Goal: Information Seeking & Learning: Learn about a topic

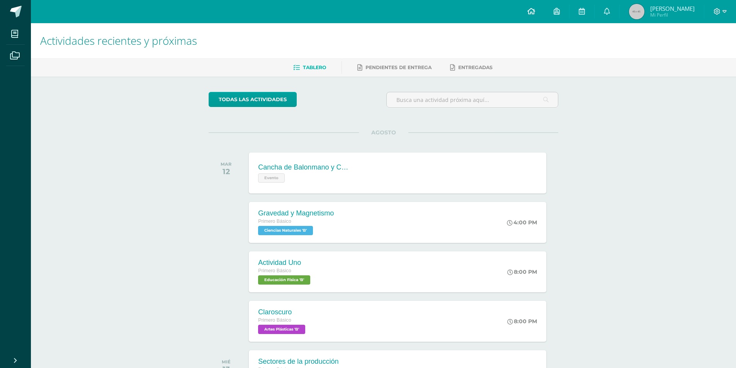
click at [523, 11] on link at bounding box center [531, 11] width 26 height 23
click at [318, 176] on div "Evento" at bounding box center [304, 177] width 94 height 11
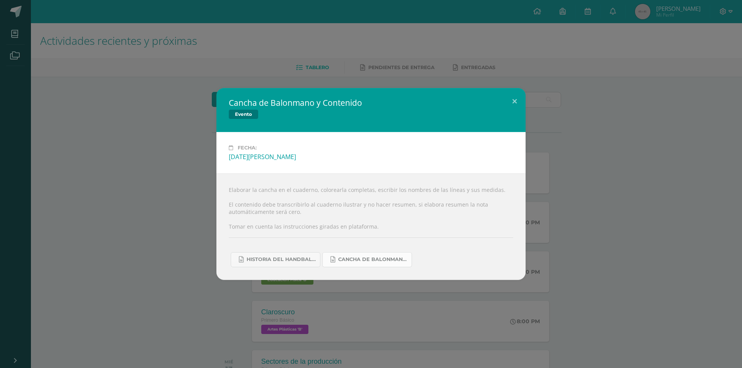
click at [357, 262] on span "Cancha de Balonmano.docx" at bounding box center [373, 260] width 70 height 6
click at [246, 264] on link "Historia del handball.docx" at bounding box center [276, 259] width 90 height 15
click at [619, 99] on div "Cancha de Balonmano y Contenido Evento Fecha: [DATE][PERSON_NAME] Elaborar la c…" at bounding box center [371, 184] width 736 height 192
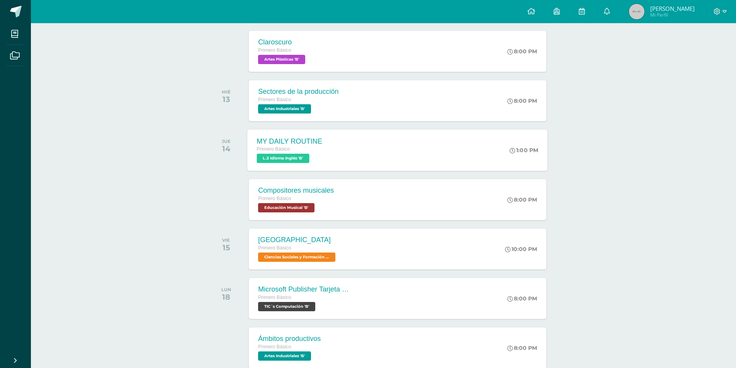
scroll to position [270, 0]
click at [468, 143] on div "MY DAILY ROUTINE Primero Básico L.3 Idioma Inglés 'B' 1:00 PM MY DAILY ROUTINE …" at bounding box center [398, 149] width 300 height 41
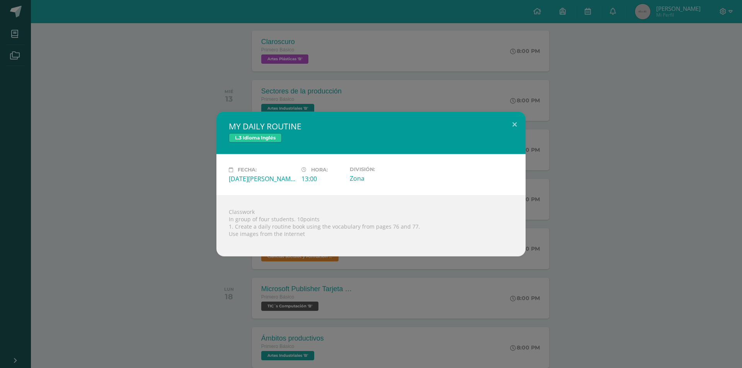
click at [164, 216] on div "MY DAILY ROUTINE L.3 Idioma Inglés Fecha: [DATE][PERSON_NAME] Hora: 13:00 Divis…" at bounding box center [371, 184] width 736 height 145
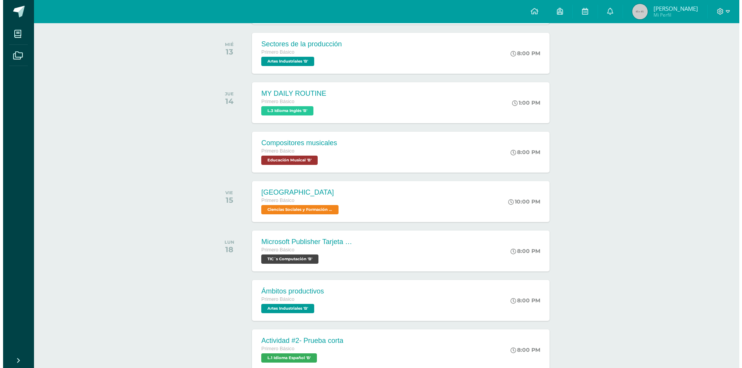
scroll to position [309, 0]
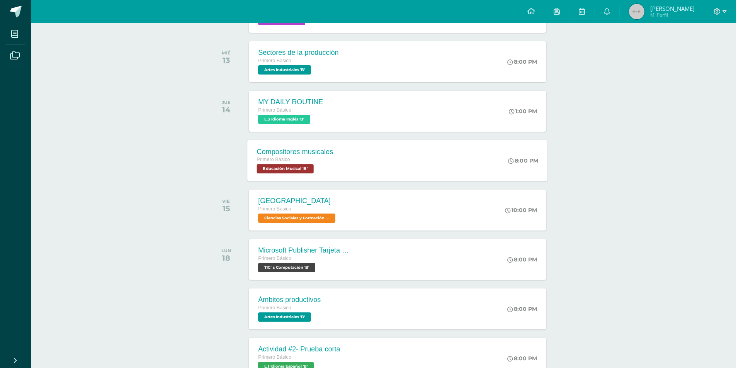
click at [344, 150] on div "Compositores musicales Primero Básico Educación Musical 'B' 8:00 PM Compositore…" at bounding box center [398, 160] width 300 height 41
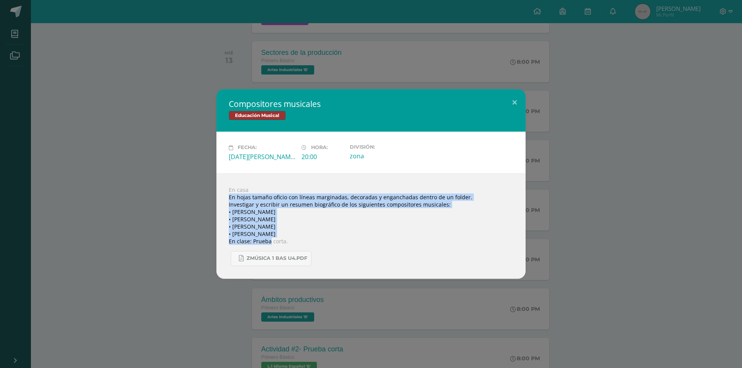
drag, startPoint x: 218, startPoint y: 195, endPoint x: 269, endPoint y: 238, distance: 67.2
click at [269, 238] on div "Compositores musicales Educación Musical Fecha: [DATE][PERSON_NAME] Hora: 20:00…" at bounding box center [371, 183] width 736 height 189
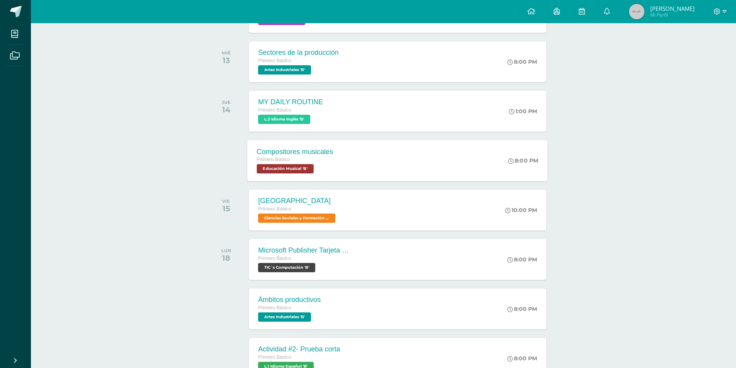
click at [263, 162] on span "Primero Básico" at bounding box center [273, 159] width 33 height 5
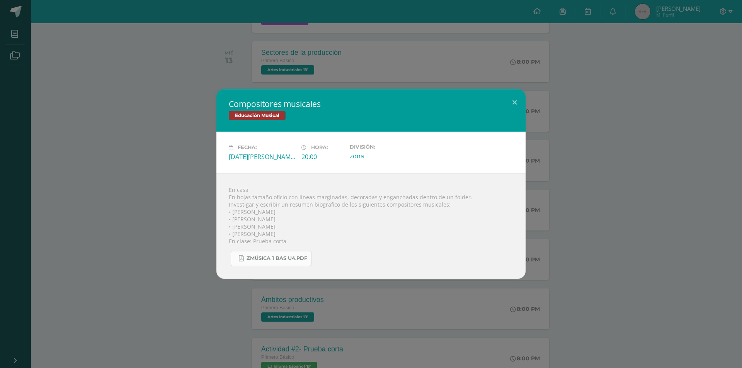
click at [253, 256] on span "Zmúsica 1 Bas U4.pdf" at bounding box center [277, 258] width 61 height 6
